Goal: Information Seeking & Learning: Learn about a topic

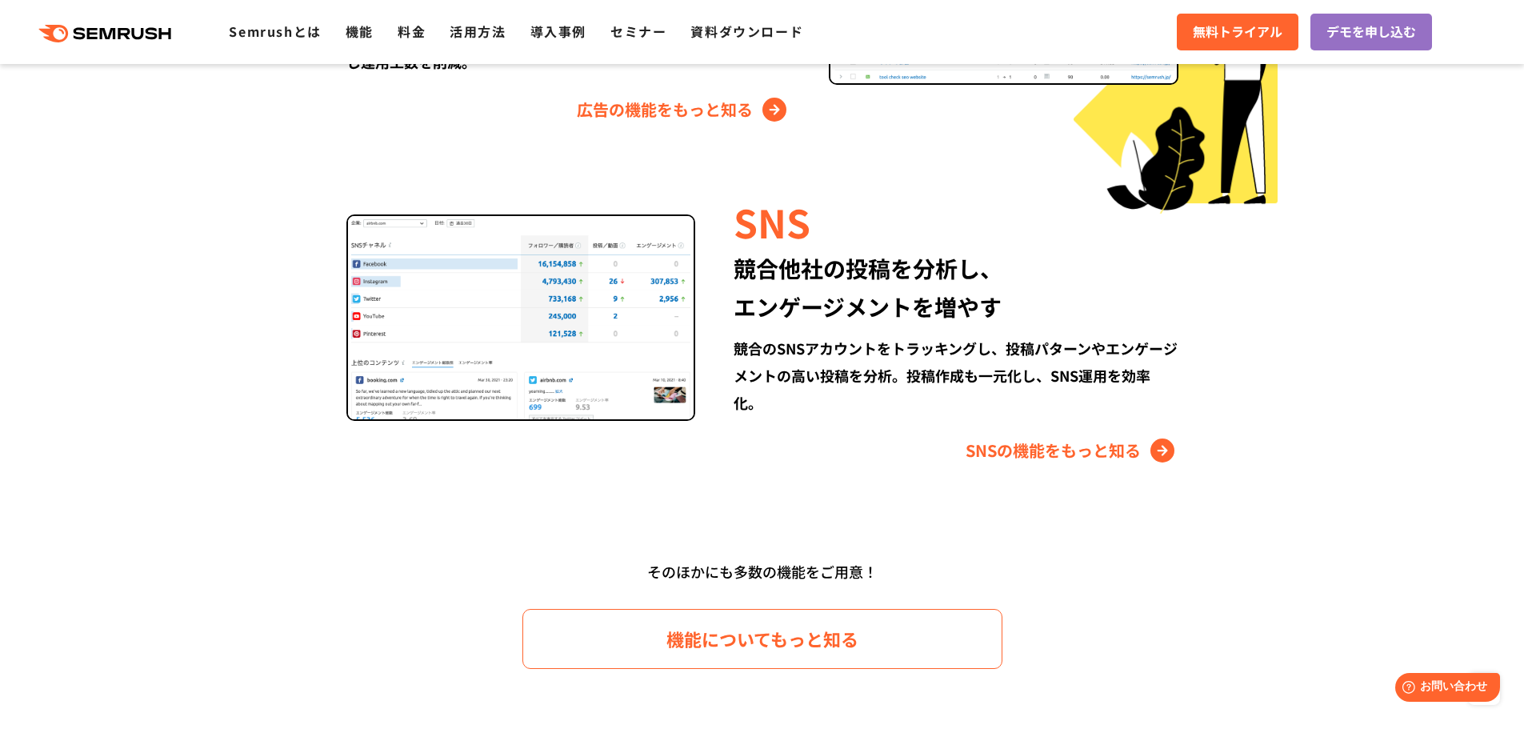
scroll to position [1839, 0]
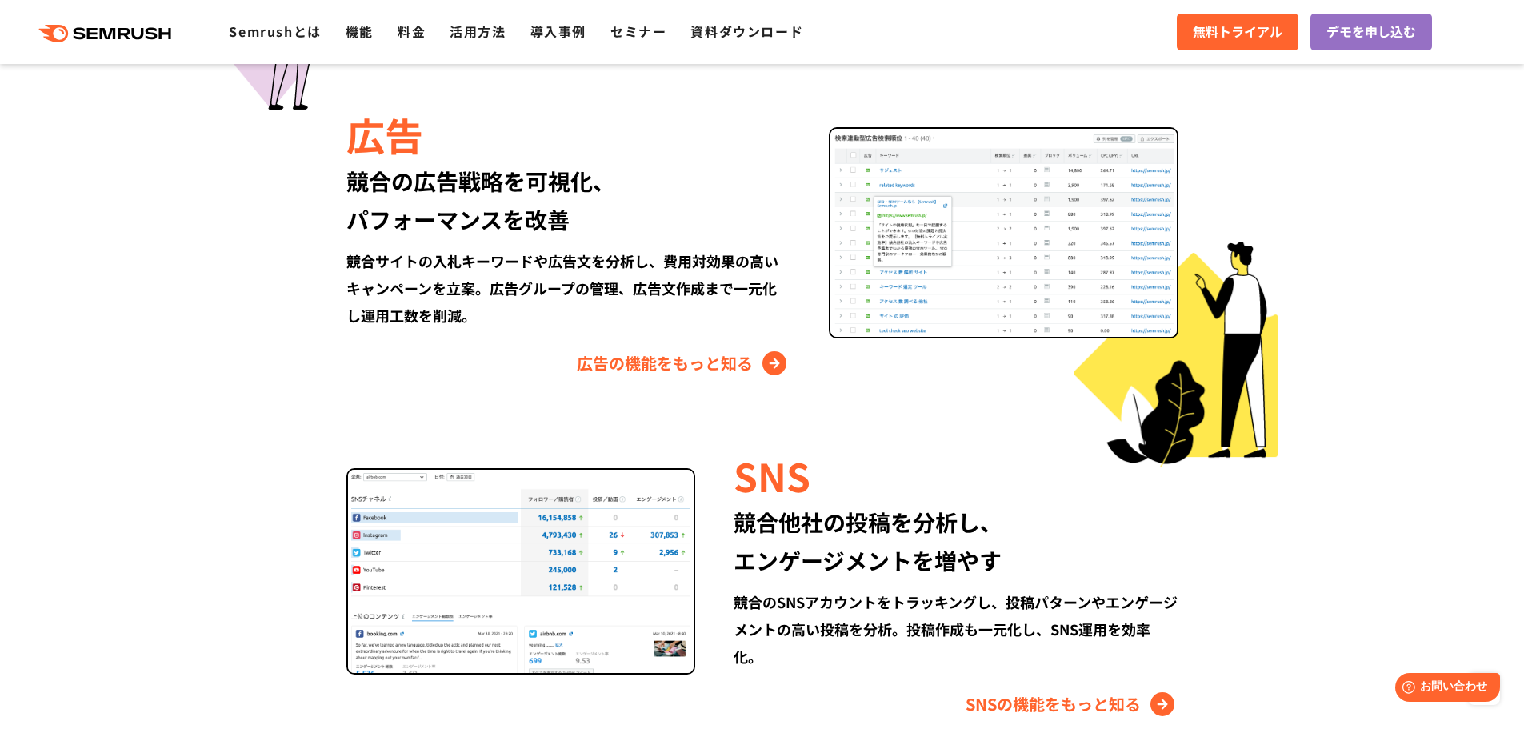
click at [422, 47] on div ".cls {fill: #FF642D;} .cls {fill: #FF642D;} Semrushとは 機能 料金 活用方法 導入事例 セミナー 資料ダウ…" at bounding box center [762, 32] width 1524 height 48
click at [421, 42] on li "料金" at bounding box center [412, 32] width 28 height 21
click at [420, 36] on link "料金" at bounding box center [412, 31] width 28 height 19
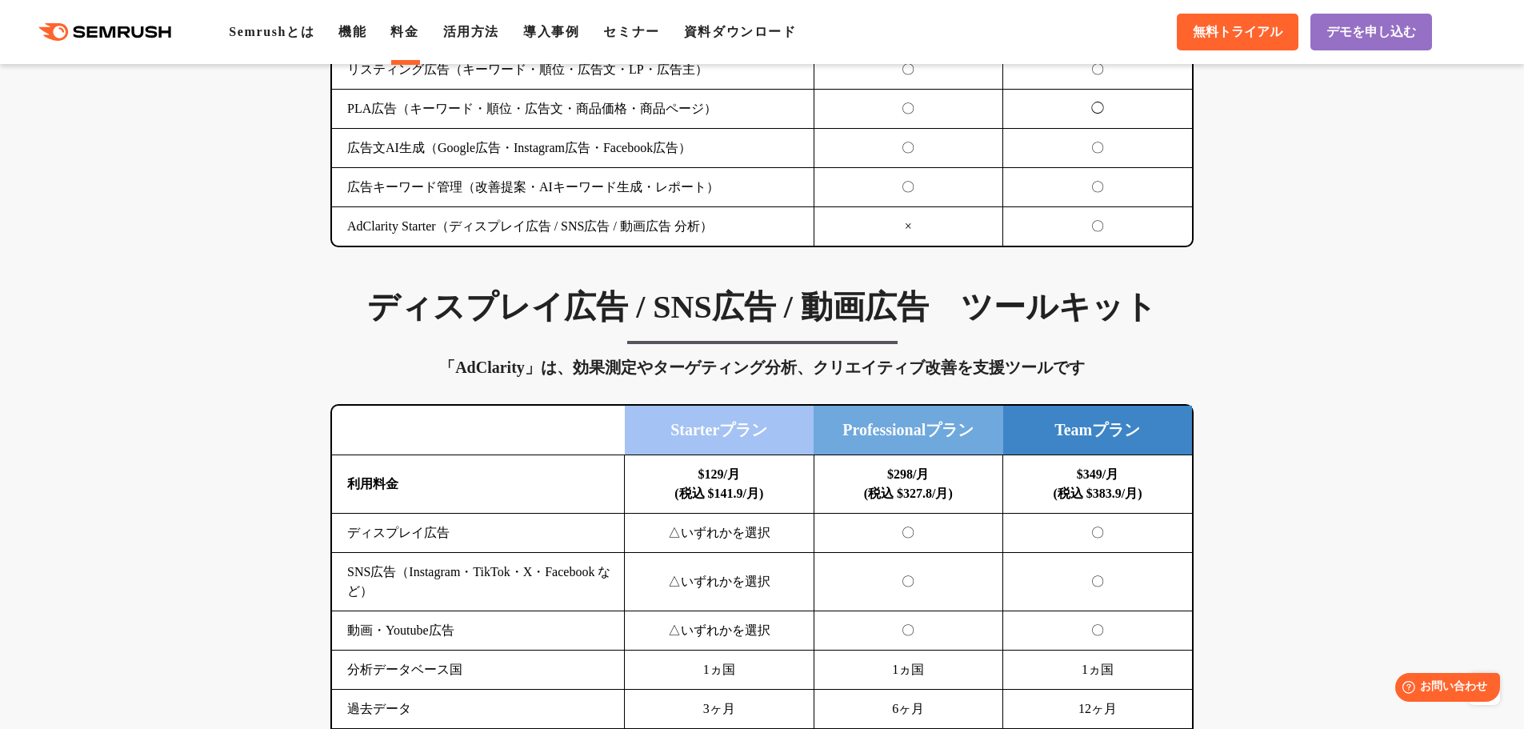
scroll to position [2080, 0]
